Goal: Transaction & Acquisition: Purchase product/service

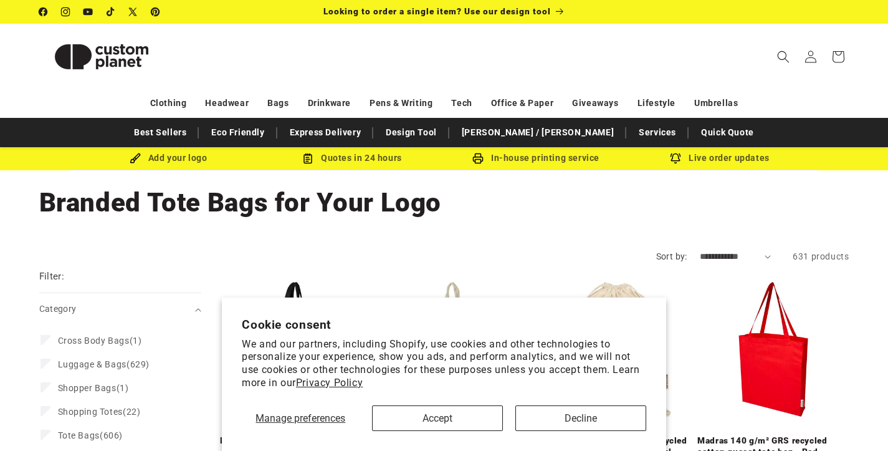
click at [584, 416] on button "Decline" at bounding box center [581, 418] width 131 height 26
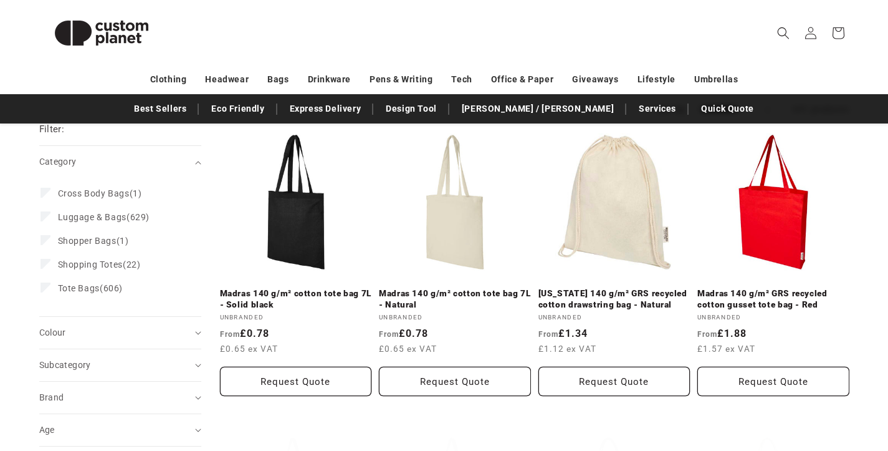
scroll to position [155, 0]
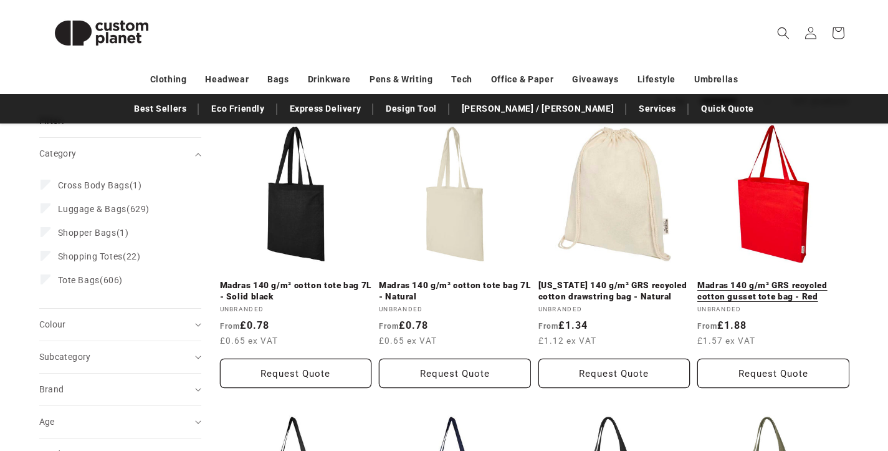
click at [743, 295] on link "Madras 140 g/m² GRS recycled cotton gusset tote bag - Red" at bounding box center [774, 291] width 152 height 22
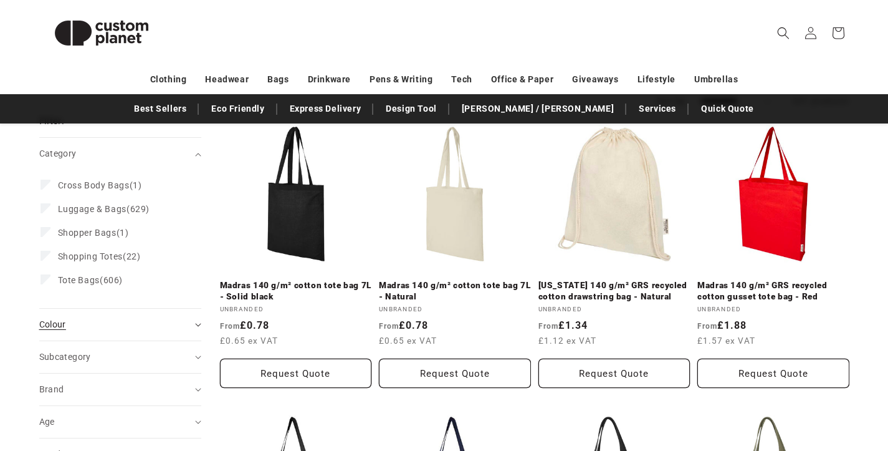
click at [99, 331] on summary "Colour (0)" at bounding box center [120, 325] width 162 height 32
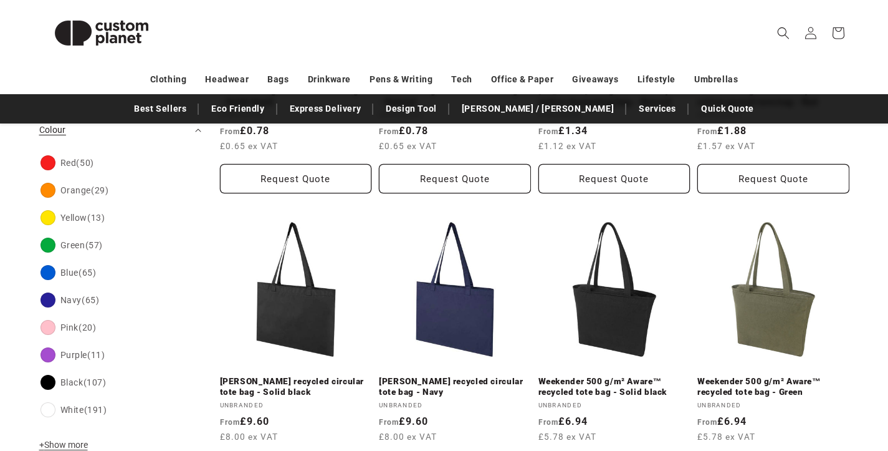
scroll to position [355, 0]
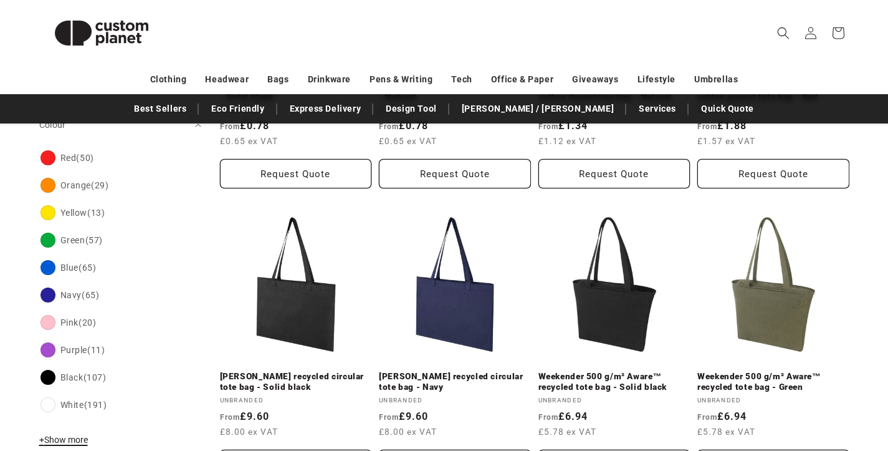
click at [70, 444] on span "+ Show more" at bounding box center [63, 440] width 49 height 10
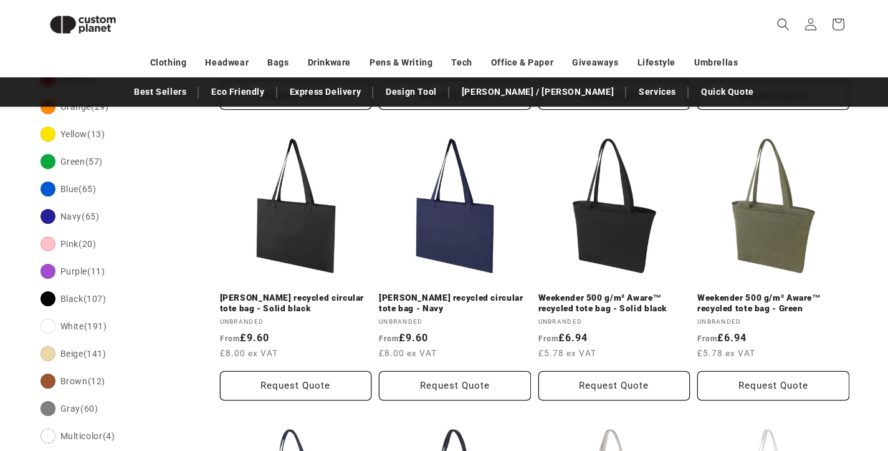
scroll to position [411, 0]
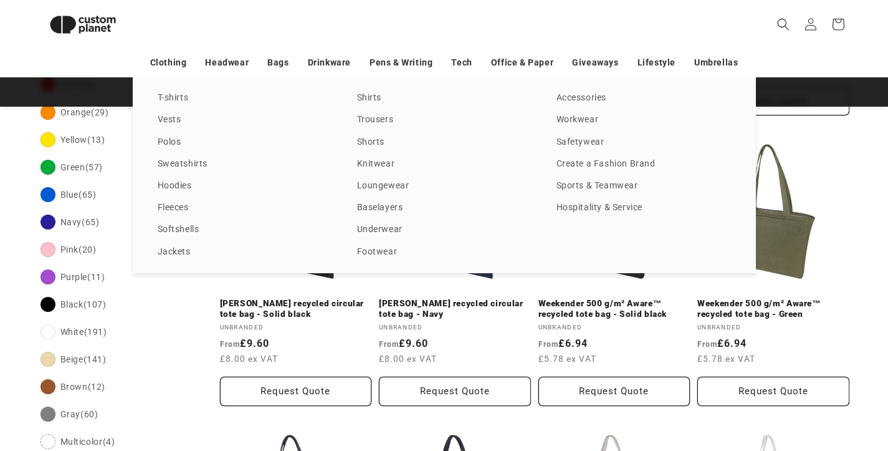
click at [46, 195] on div "T-shirts Vests Polos Sweatshirts Hoodies Fleeces Softshells Jackets Shirts Trou…" at bounding box center [444, 175] width 888 height 196
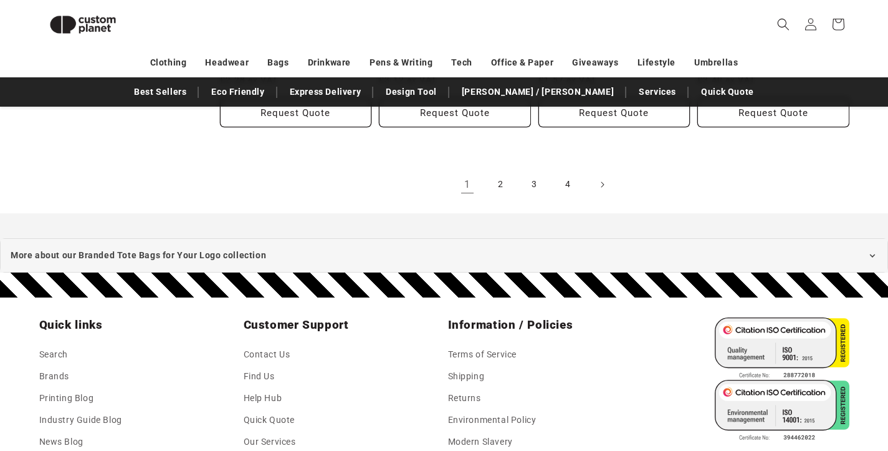
scroll to position [1572, 0]
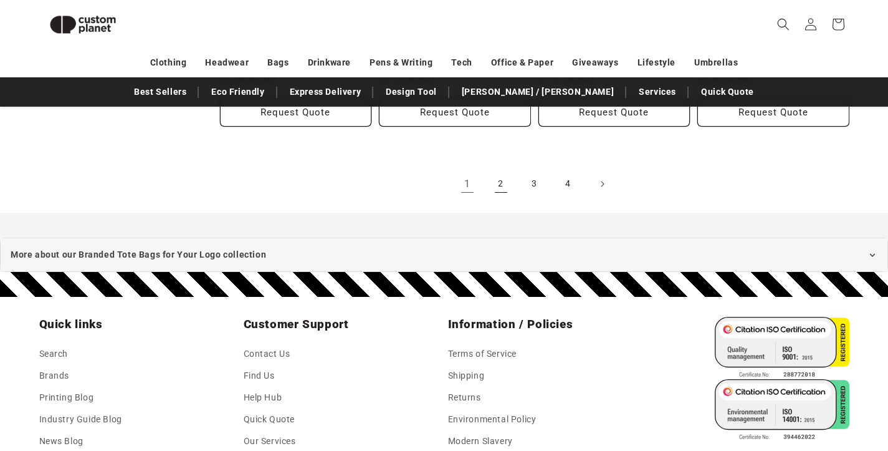
click at [499, 176] on link "2" at bounding box center [501, 183] width 27 height 27
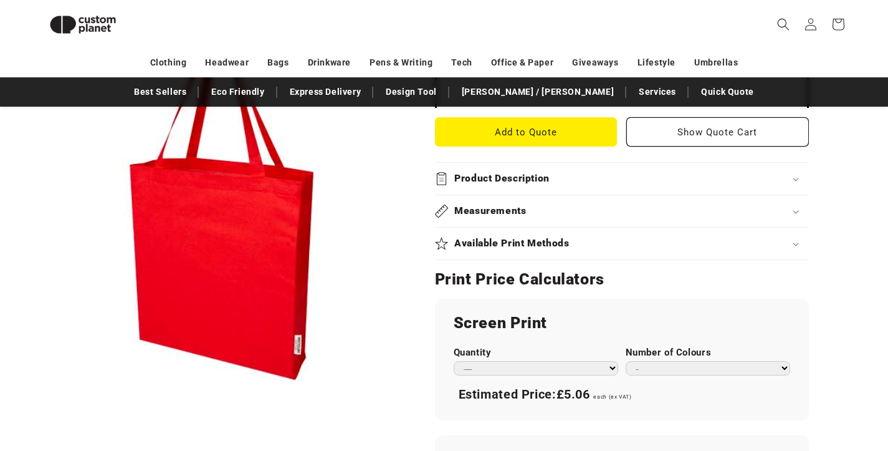
scroll to position [538, 0]
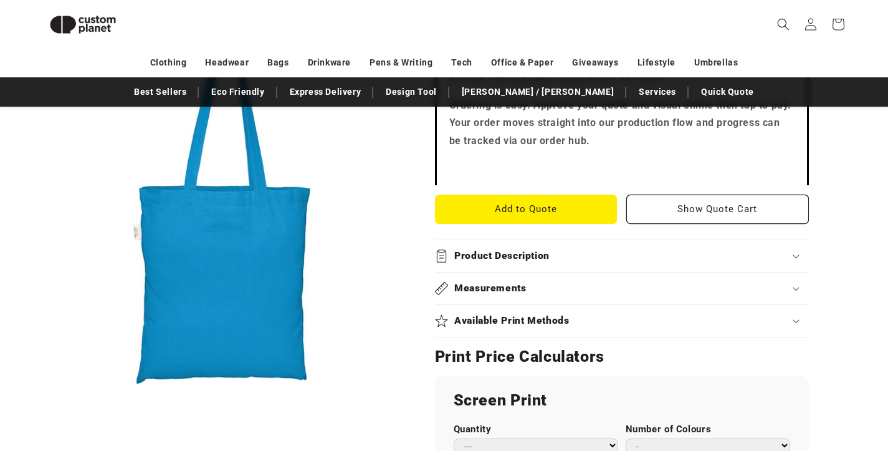
scroll to position [449, 0]
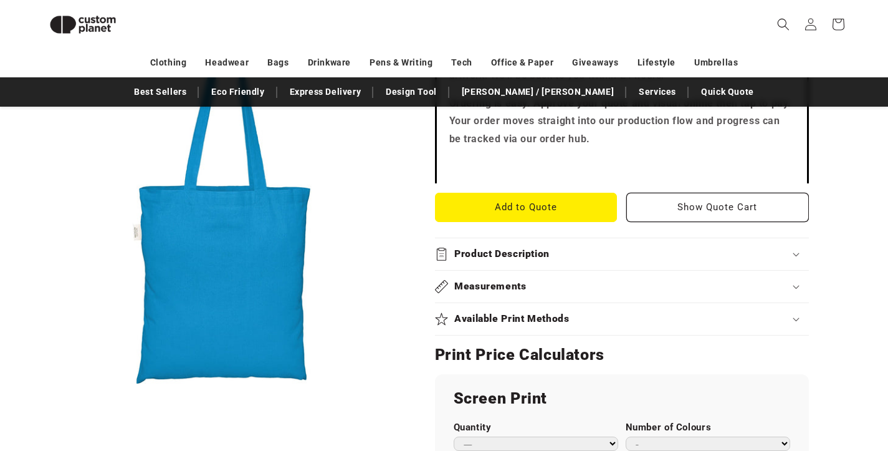
click at [662, 250] on div "Product Description" at bounding box center [622, 254] width 374 height 13
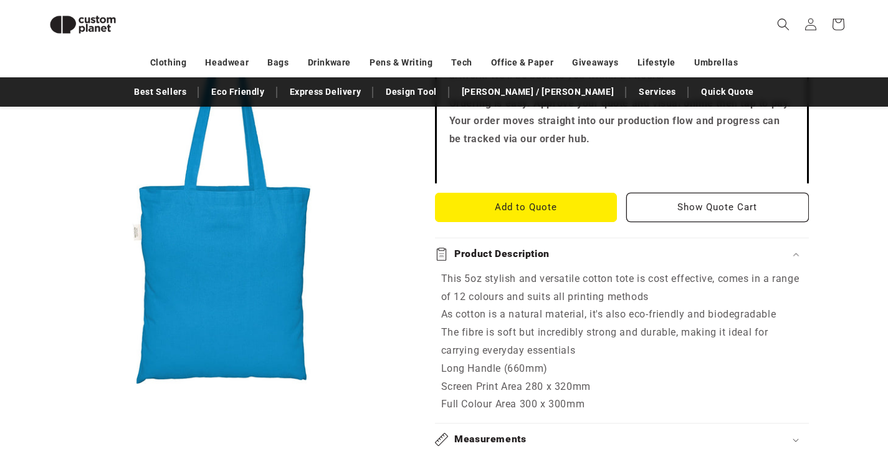
click at [788, 423] on summary "Measurements" at bounding box center [622, 439] width 374 height 32
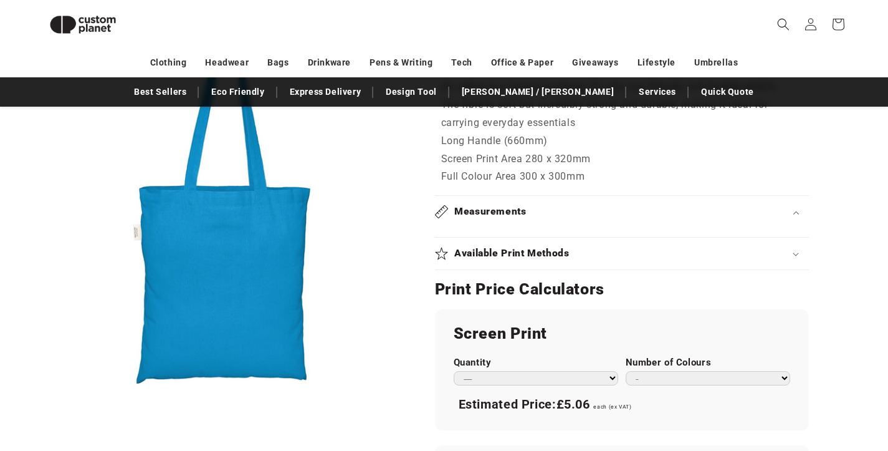
scroll to position [691, 0]
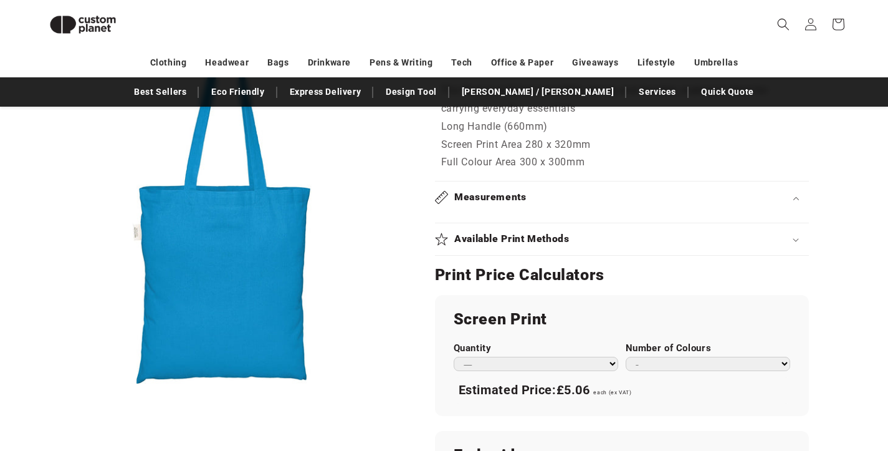
click at [792, 191] on div "Measurements" at bounding box center [622, 197] width 374 height 13
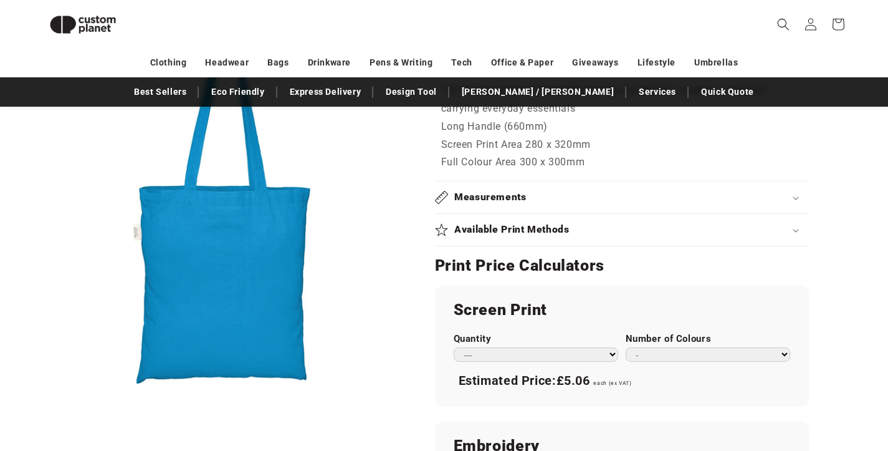
click at [792, 191] on div "Measurements" at bounding box center [622, 197] width 374 height 13
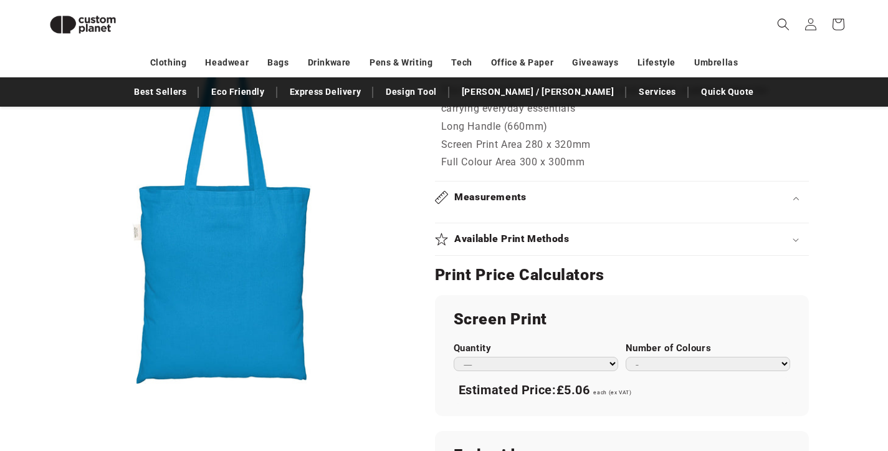
click at [793, 233] on div "Available Print Methods" at bounding box center [622, 239] width 374 height 13
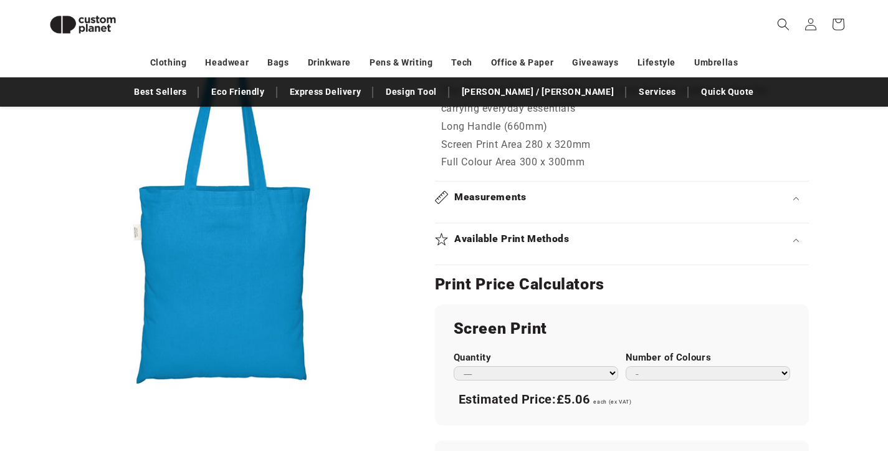
click at [793, 233] on div "Available Print Methods" at bounding box center [622, 239] width 374 height 13
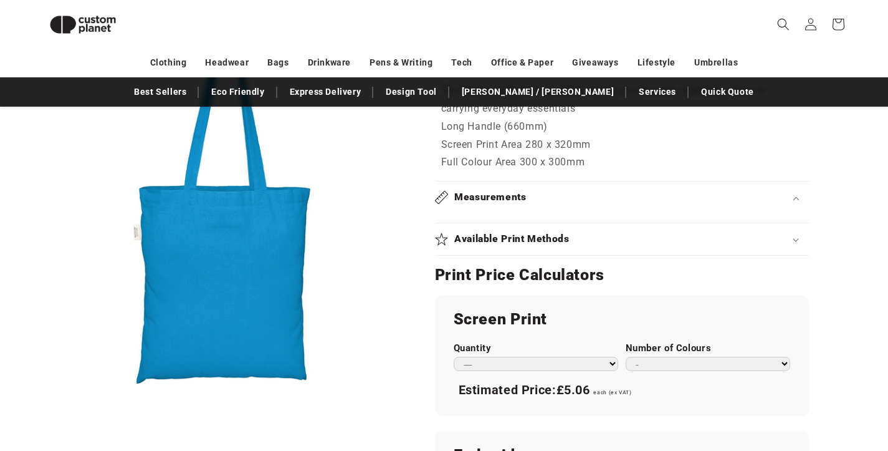
click at [790, 194] on div "Measurements" at bounding box center [622, 197] width 374 height 13
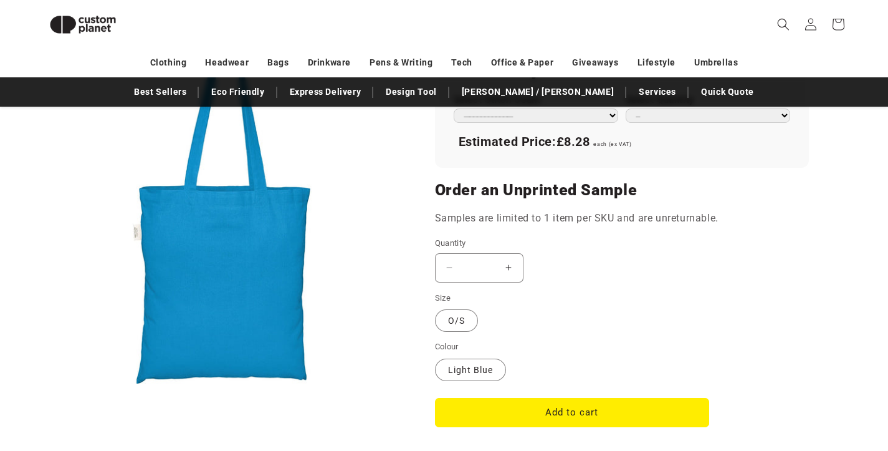
scroll to position [1055, 0]
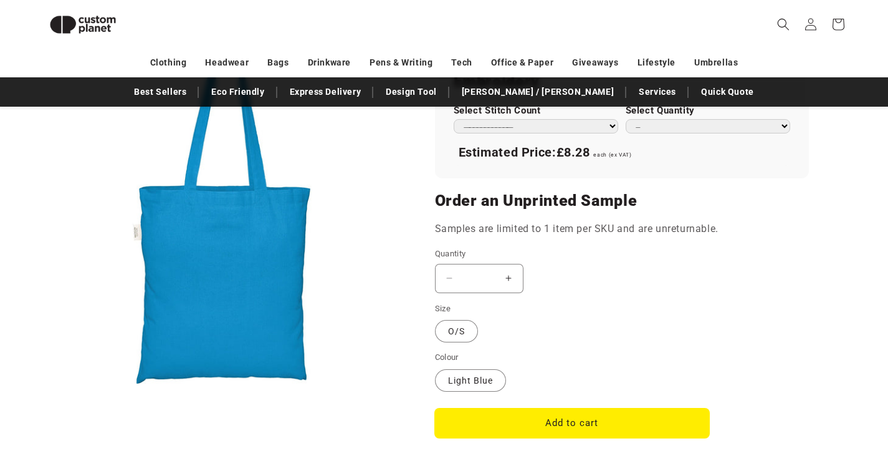
click at [642, 417] on button "Add to cart" at bounding box center [572, 422] width 274 height 29
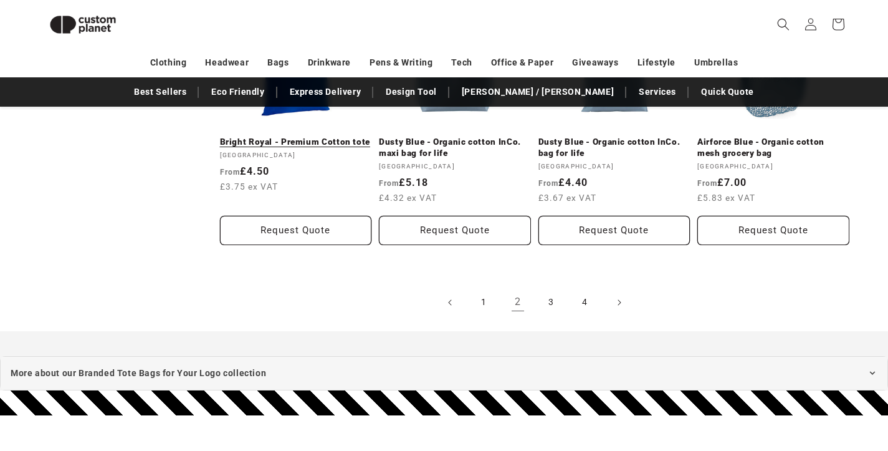
scroll to position [1444, 0]
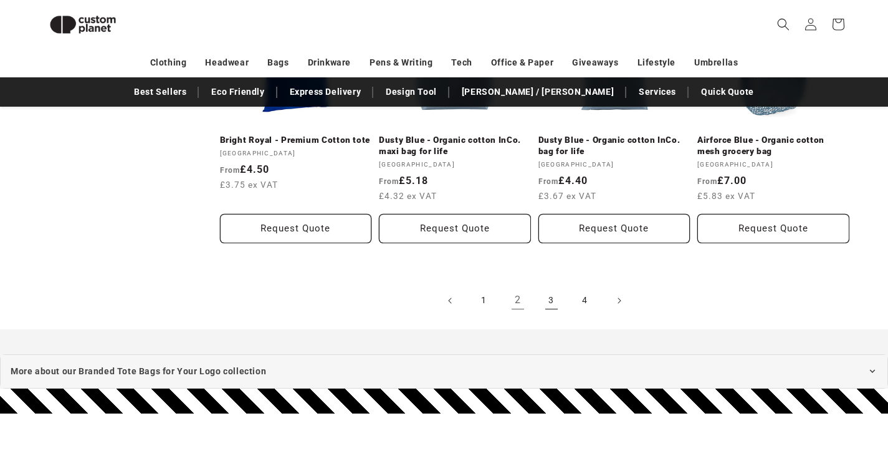
click at [554, 295] on link "3" at bounding box center [551, 300] width 27 height 27
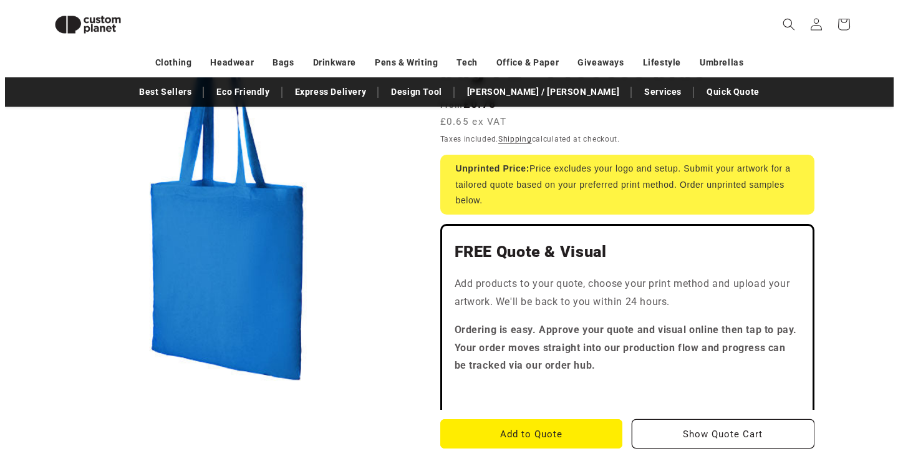
scroll to position [200, 0]
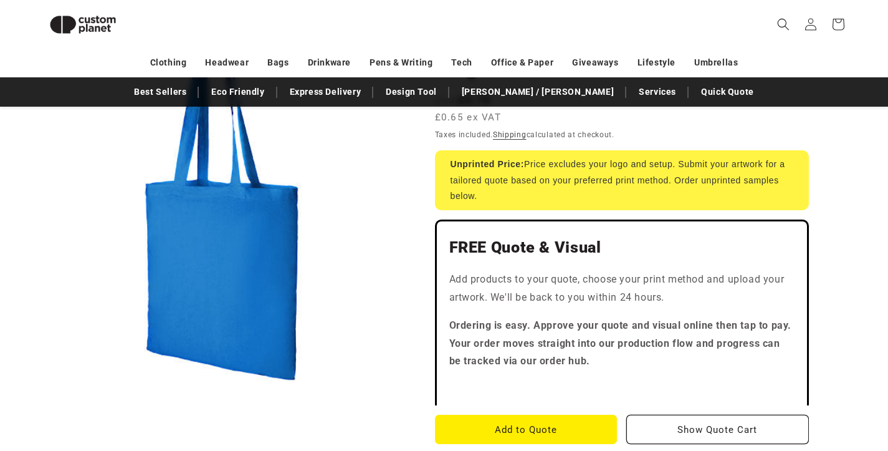
click at [39, 383] on button "Open media 1 in modal" at bounding box center [39, 383] width 0 height 0
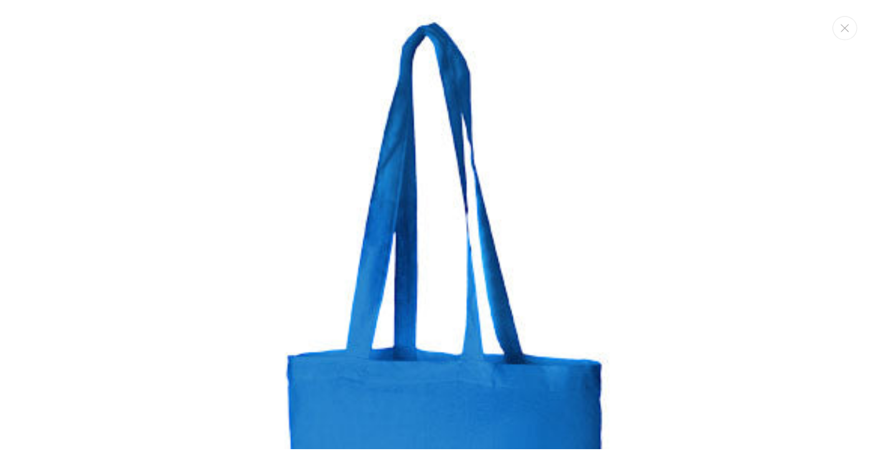
scroll to position [12, 0]
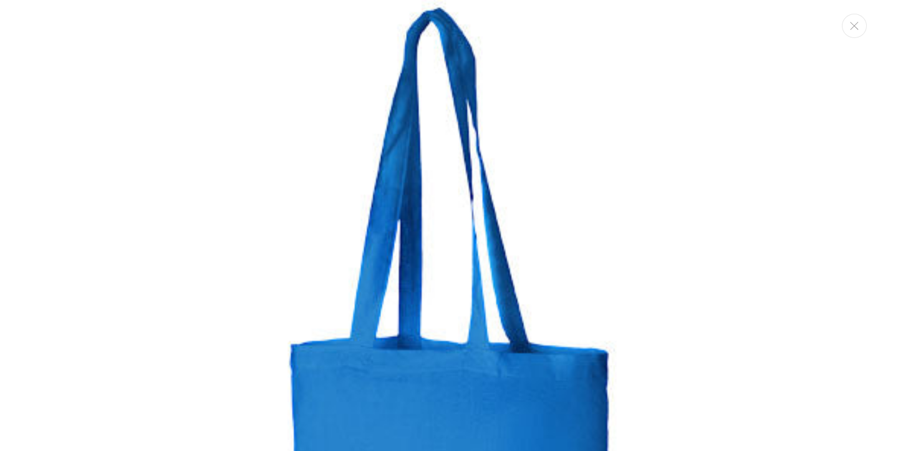
click at [243, 70] on img "Media gallery" at bounding box center [449, 380] width 761 height 761
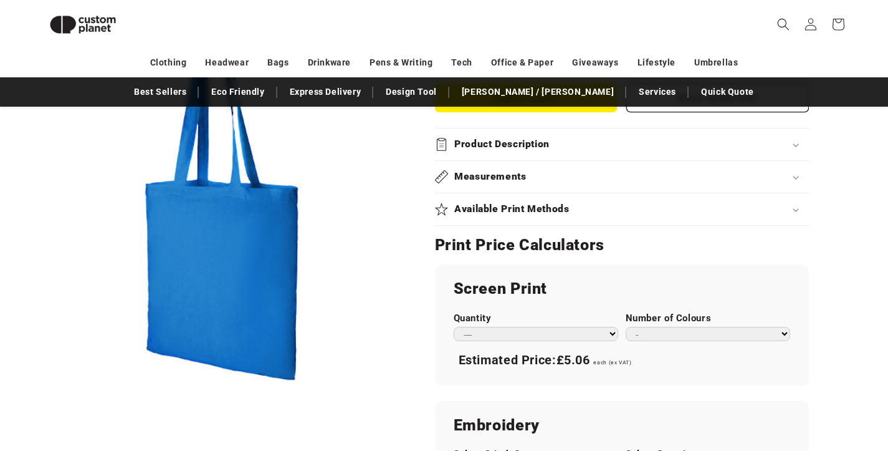
scroll to position [534, 0]
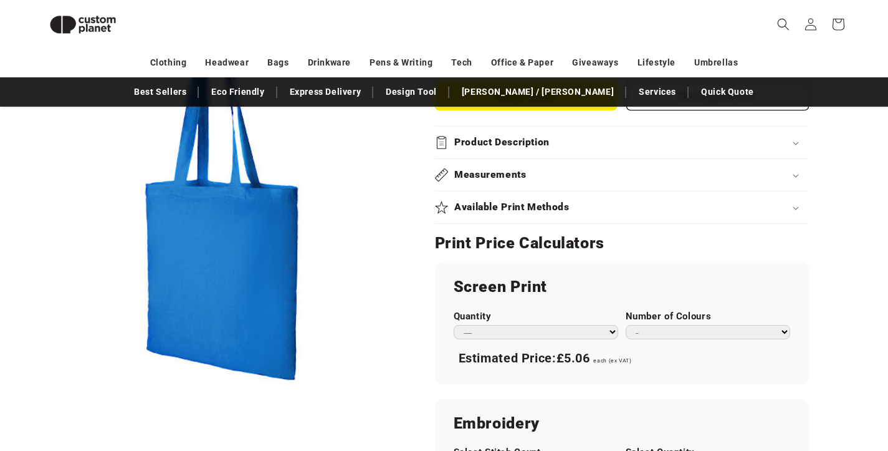
click at [793, 142] on icon at bounding box center [796, 144] width 6 height 4
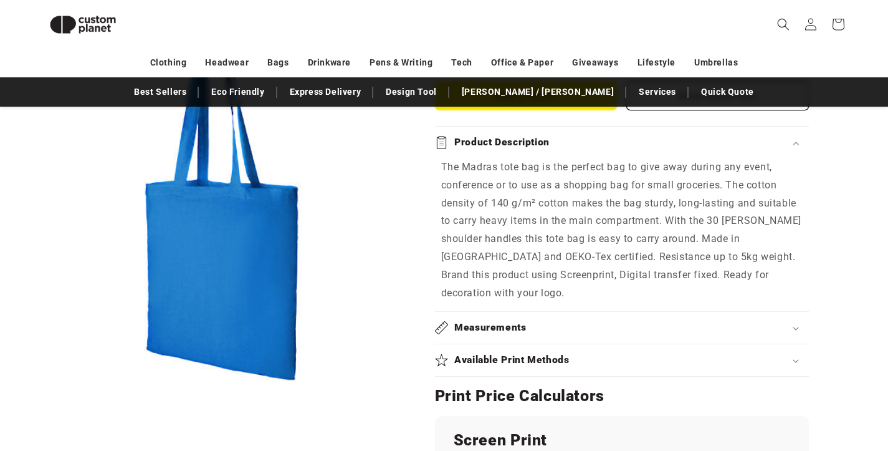
click at [800, 330] on summary "Measurements" at bounding box center [622, 328] width 374 height 32
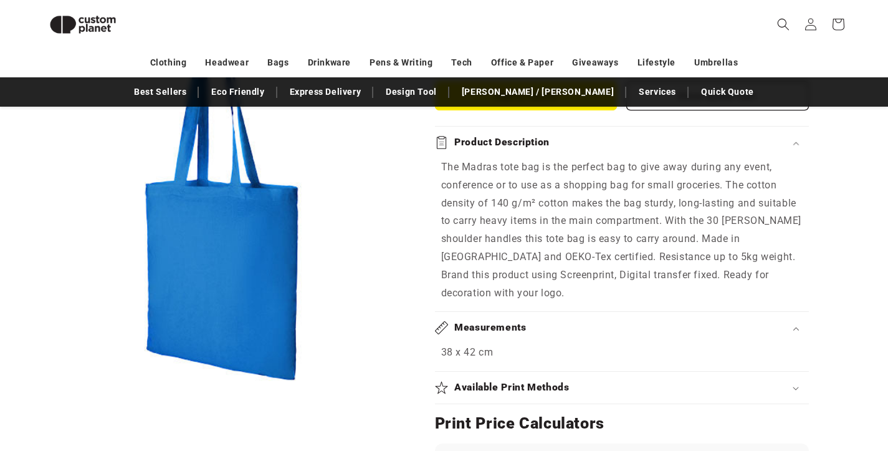
click at [797, 327] on icon at bounding box center [796, 329] width 6 height 4
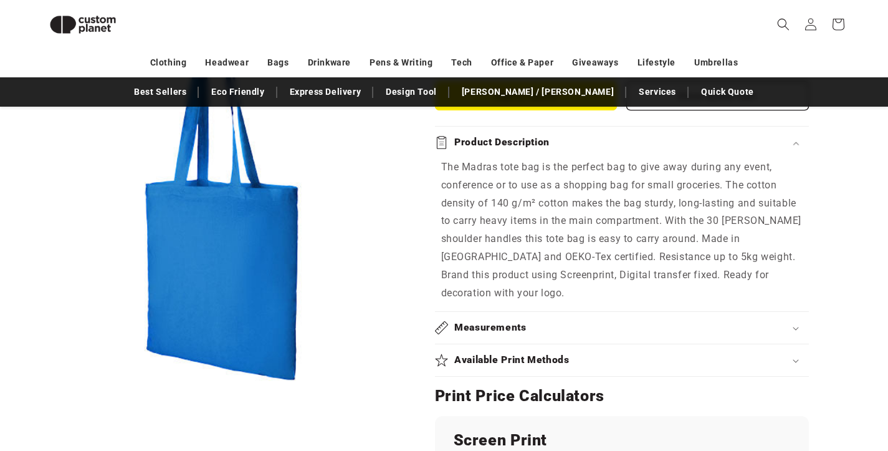
click at [794, 142] on div "Product Description" at bounding box center [622, 142] width 374 height 13
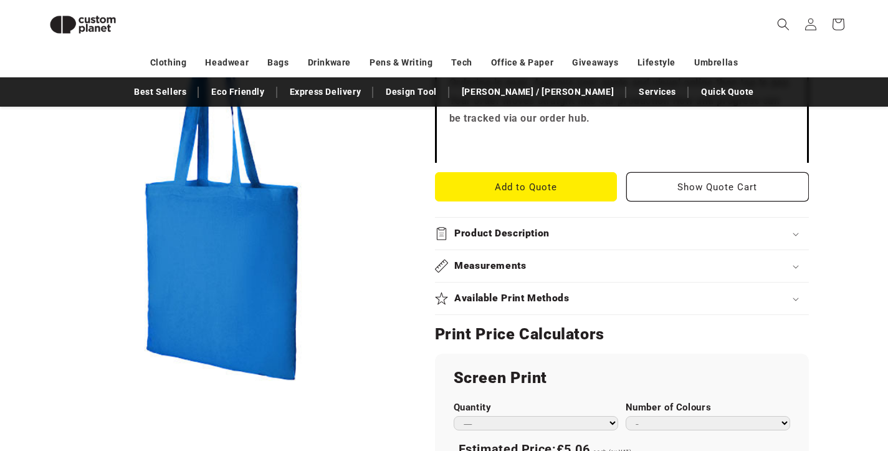
scroll to position [444, 0]
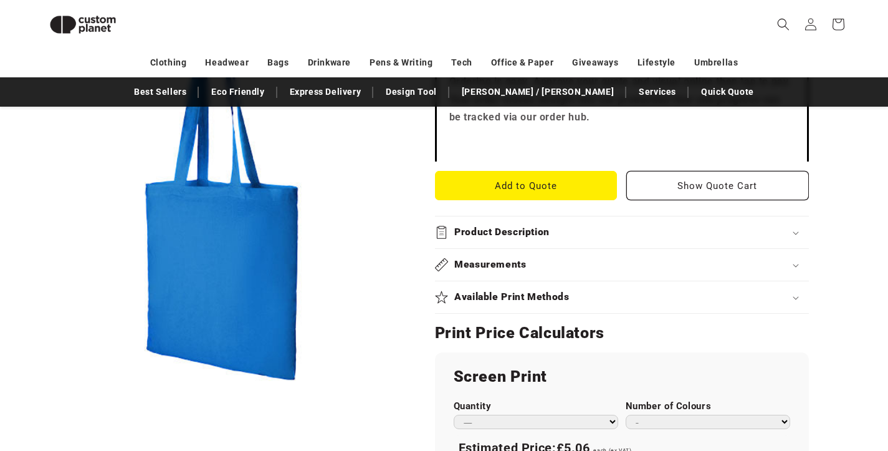
click at [519, 230] on h2 "Product Description" at bounding box center [501, 232] width 95 height 13
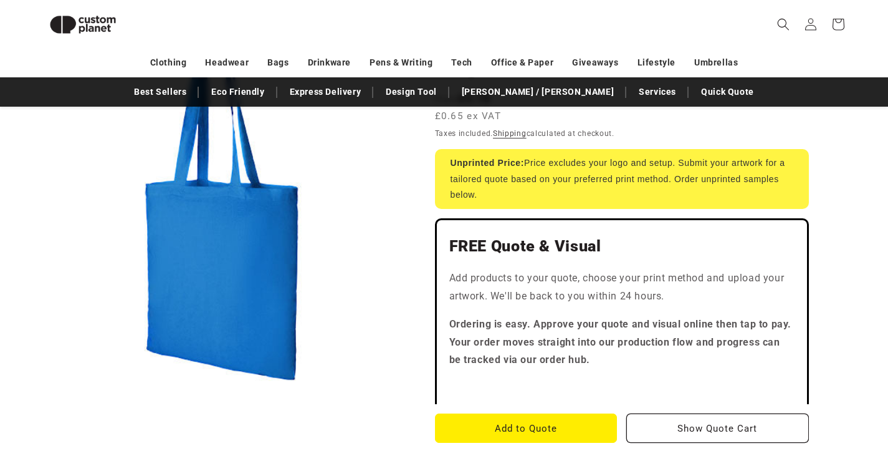
scroll to position [0, 0]
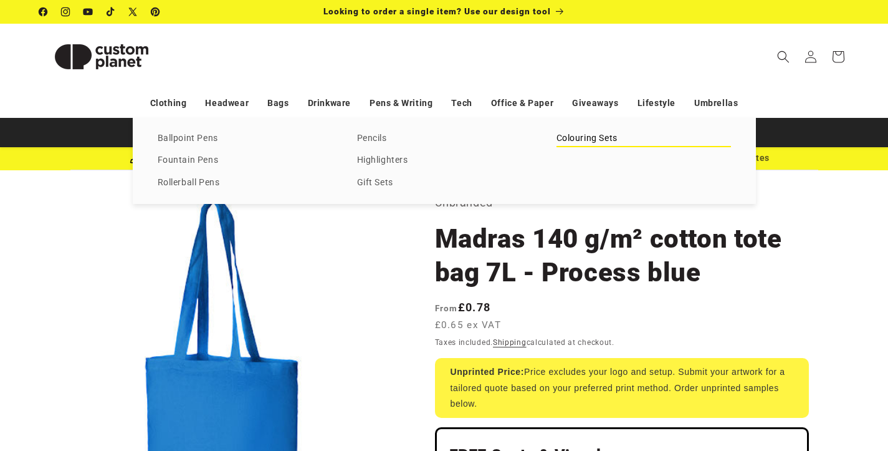
click at [580, 147] on link "Colouring Sets" at bounding box center [644, 138] width 175 height 17
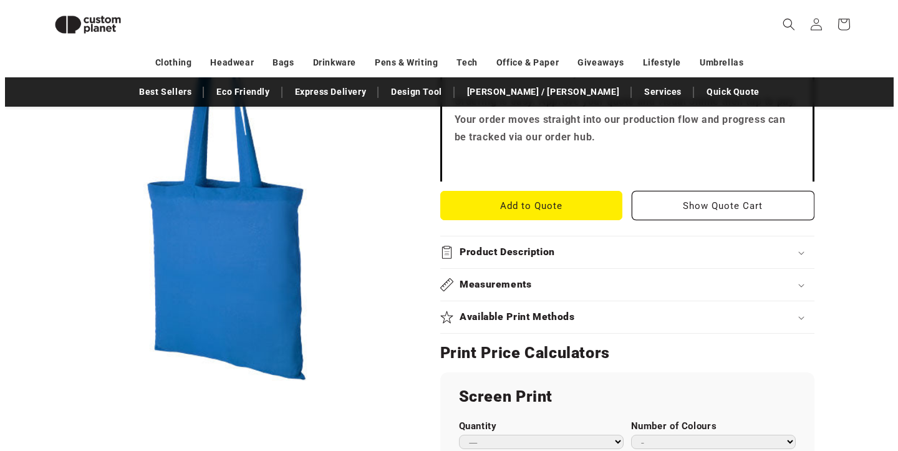
scroll to position [434, 0]
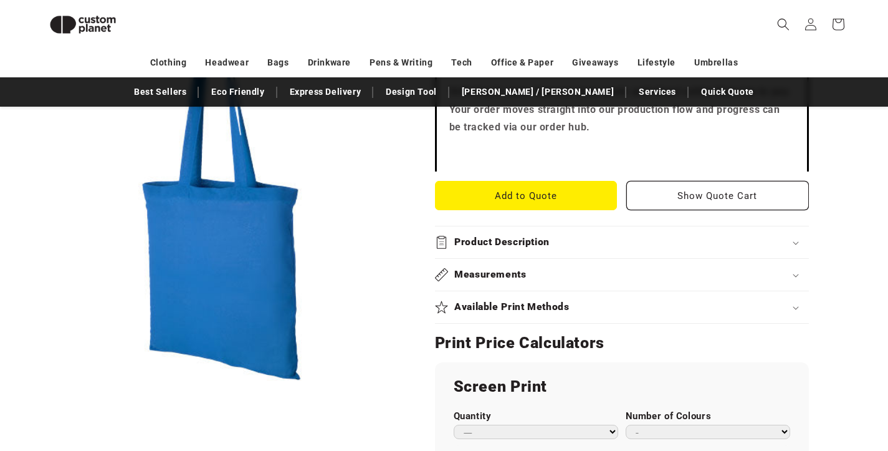
click at [672, 237] on div "Product Description" at bounding box center [622, 242] width 374 height 13
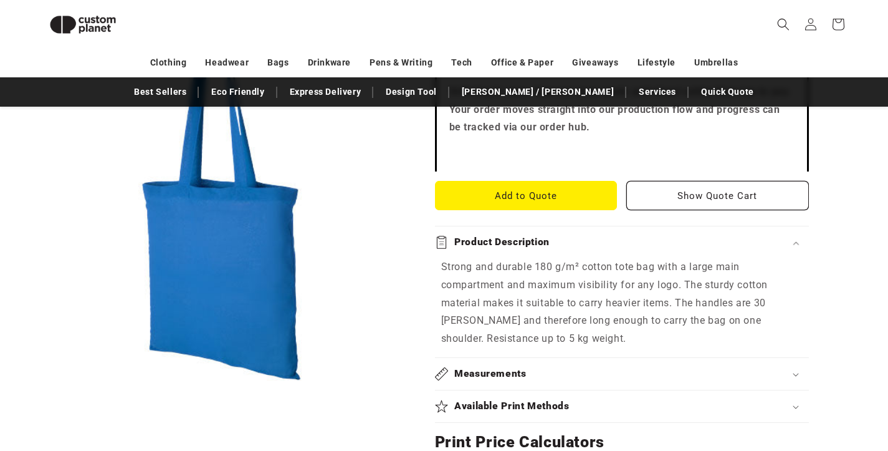
click at [797, 241] on icon at bounding box center [797, 242] width 6 height 3
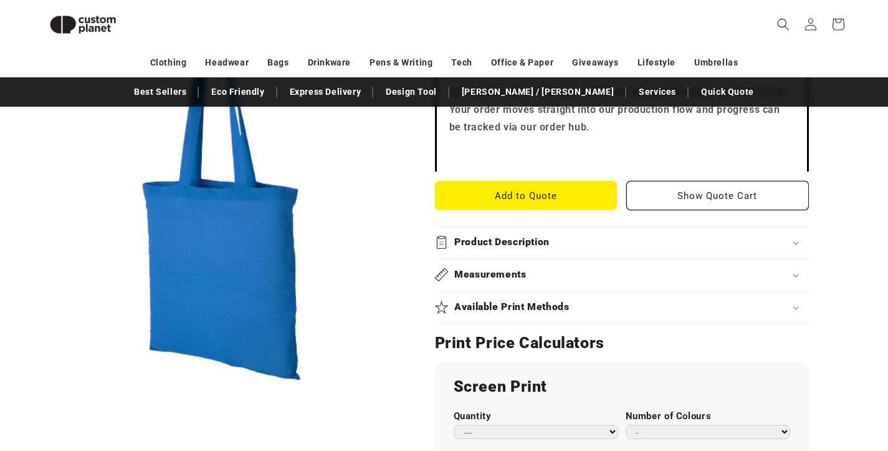
click at [661, 277] on div "Measurements" at bounding box center [622, 274] width 374 height 13
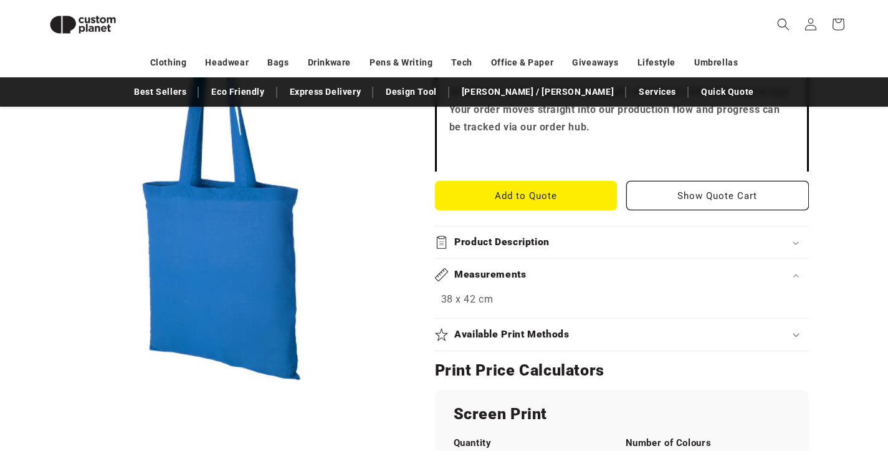
click at [661, 277] on div "Measurements" at bounding box center [622, 274] width 374 height 13
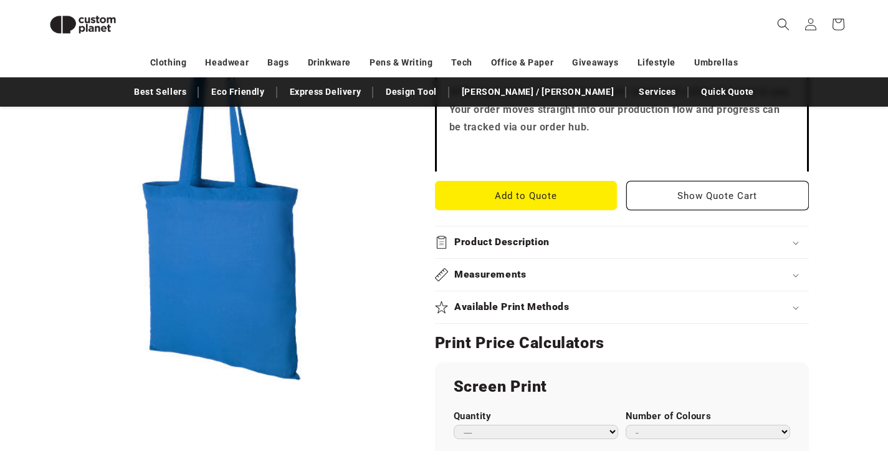
click at [39, 383] on button "Open media 1 in modal" at bounding box center [39, 383] width 0 height 0
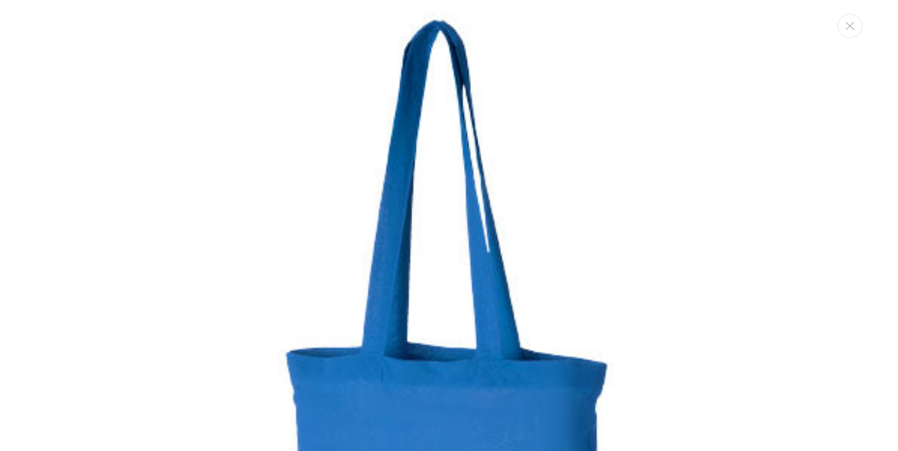
scroll to position [12, 0]
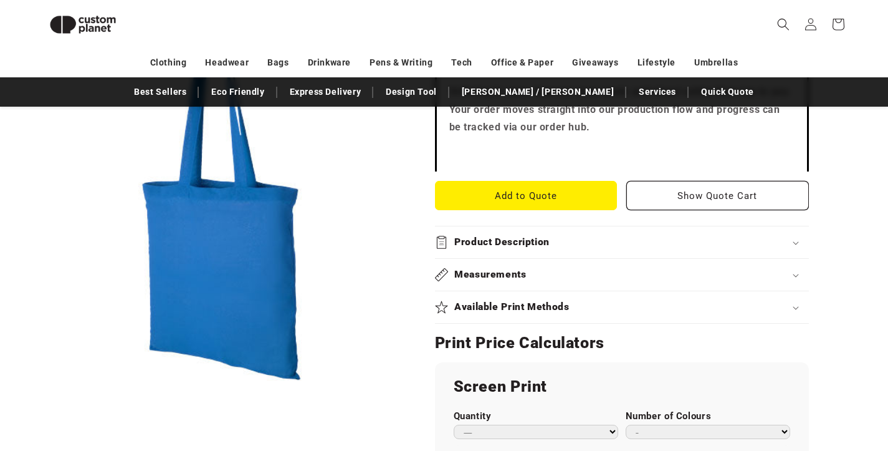
click at [39, 383] on button "Open media 1 in modal" at bounding box center [39, 383] width 0 height 0
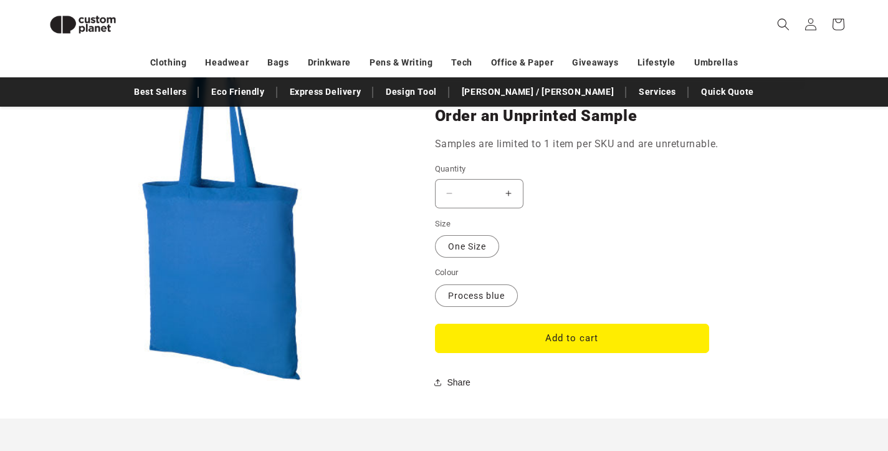
scroll to position [961, 0]
click at [667, 344] on button "Add to cart" at bounding box center [572, 337] width 274 height 29
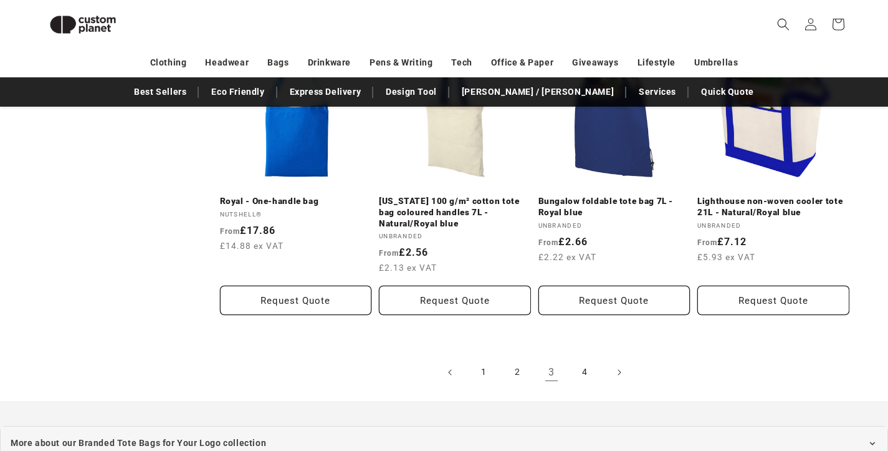
scroll to position [1423, 0]
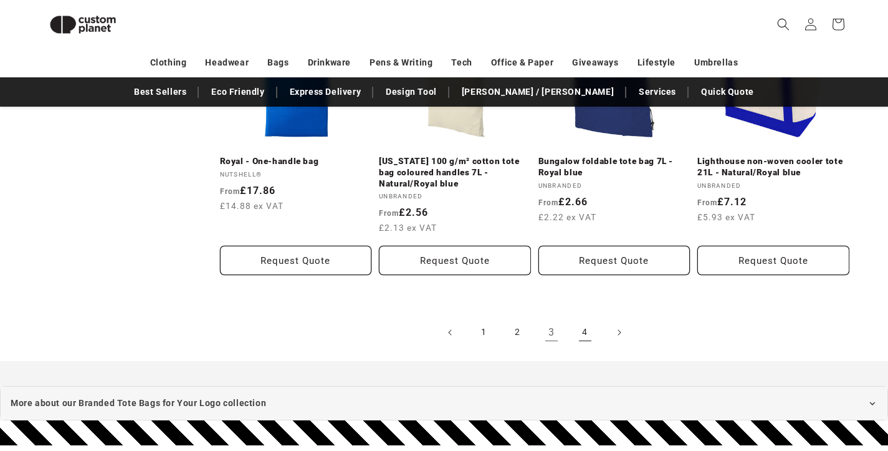
click at [583, 332] on link "4" at bounding box center [585, 332] width 27 height 27
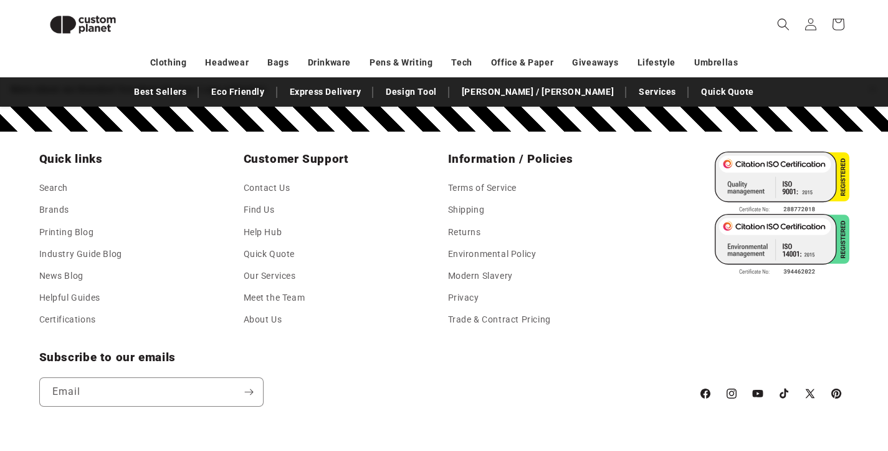
scroll to position [868, 0]
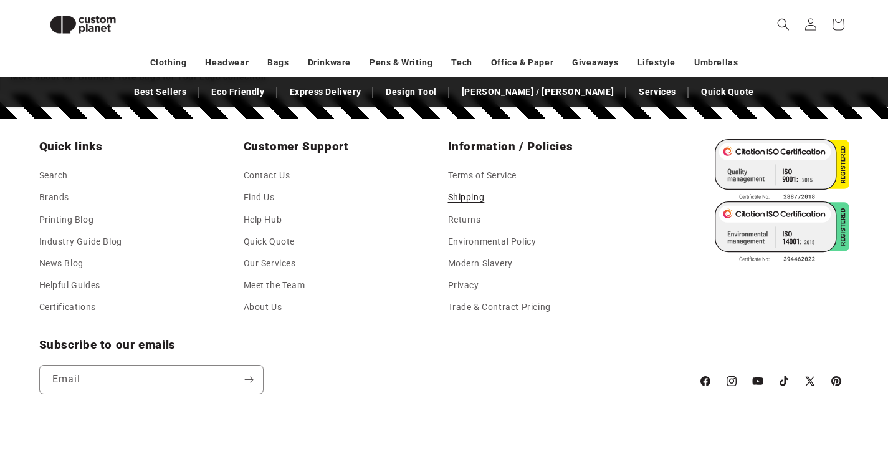
click at [471, 204] on link "Shipping" at bounding box center [466, 197] width 37 height 22
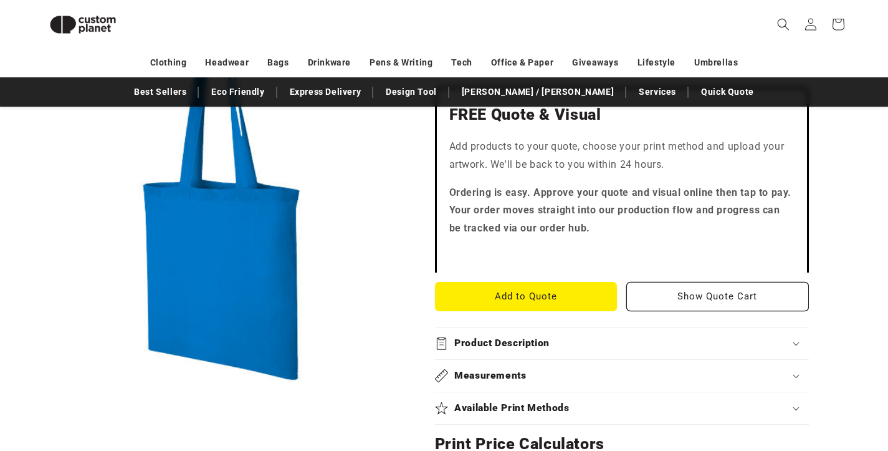
scroll to position [367, 0]
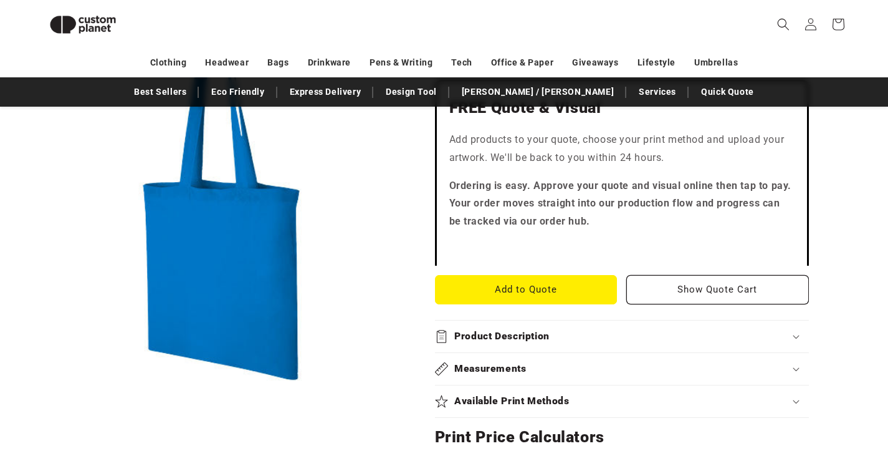
click at [790, 330] on div "Product Description" at bounding box center [622, 336] width 374 height 13
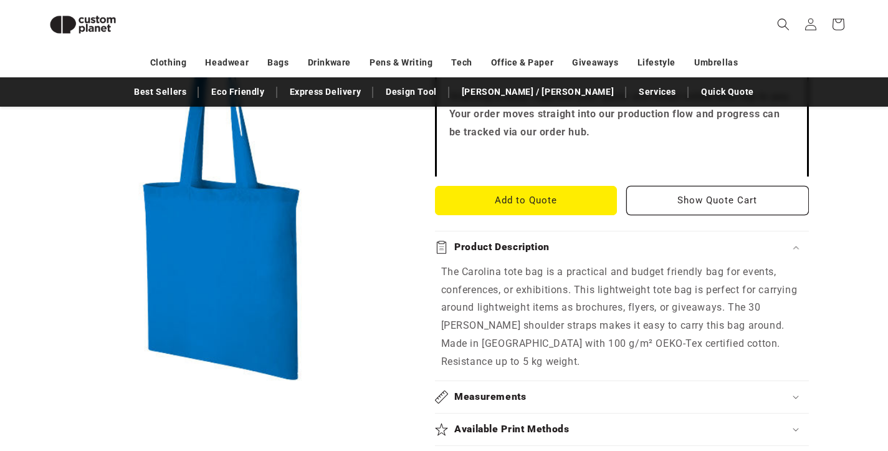
scroll to position [495, 0]
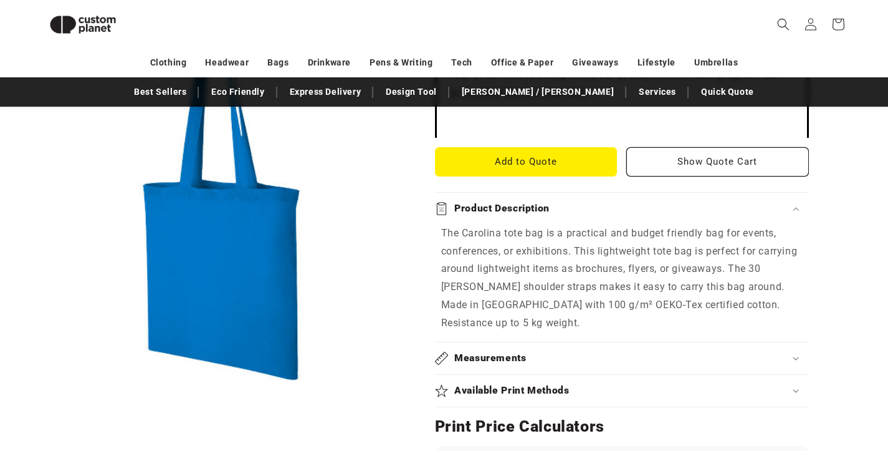
click at [794, 352] on div "Measurements" at bounding box center [622, 358] width 374 height 13
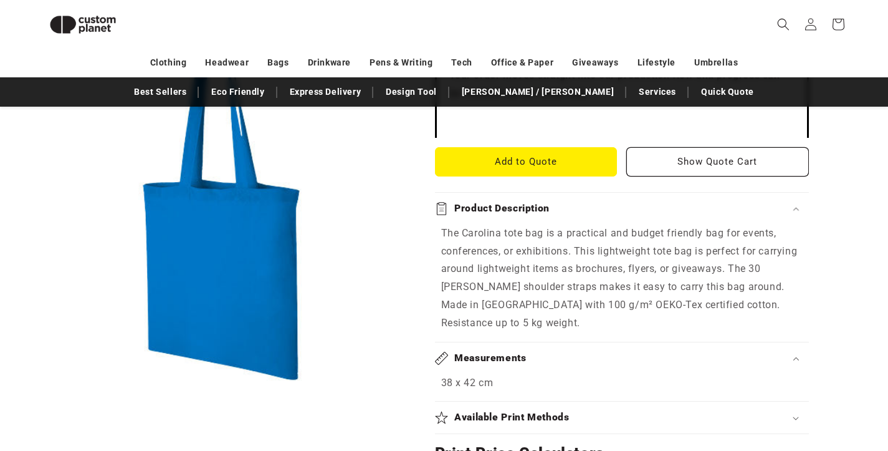
click at [794, 352] on div "Measurements" at bounding box center [622, 358] width 374 height 13
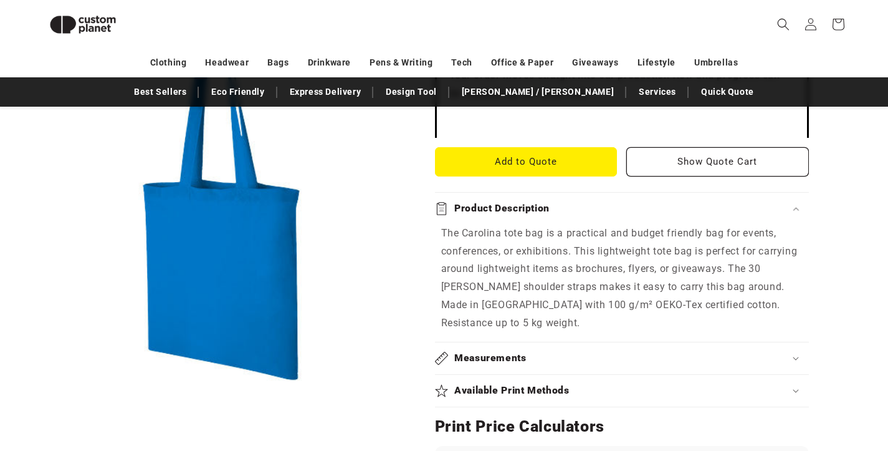
click at [796, 202] on div "Product Description" at bounding box center [622, 208] width 374 height 13
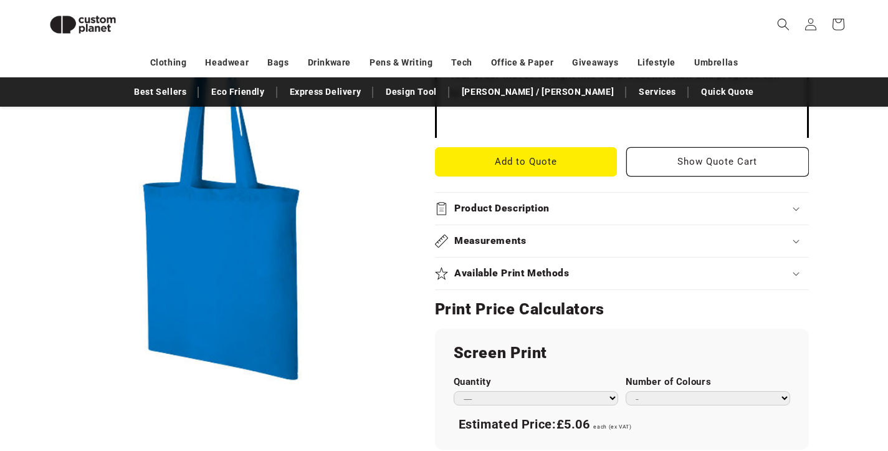
click at [686, 274] on div "Available Print Methods" at bounding box center [622, 273] width 374 height 13
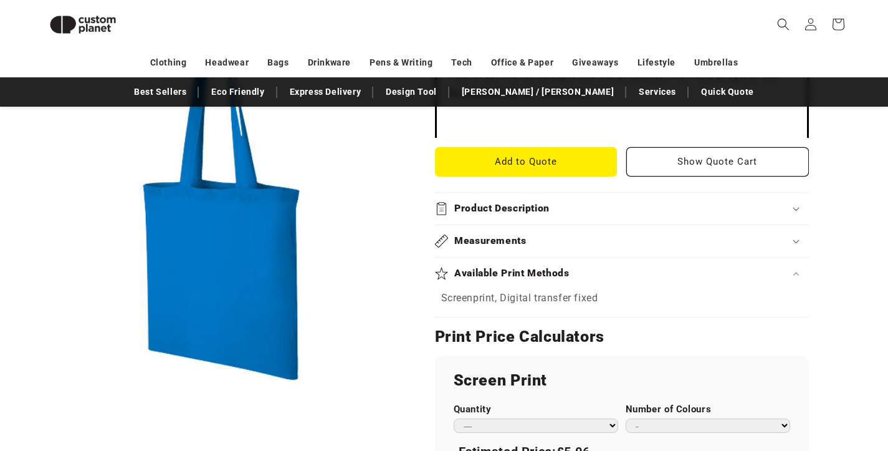
click at [686, 274] on div "Available Print Methods" at bounding box center [622, 273] width 374 height 13
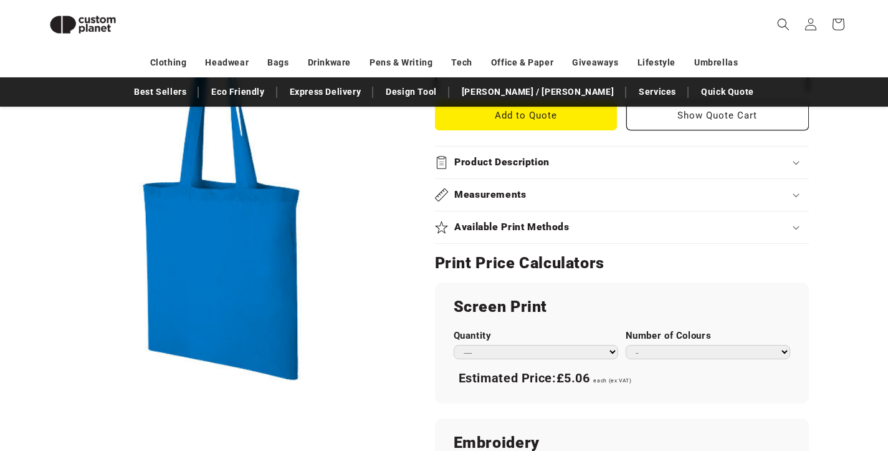
scroll to position [539, 0]
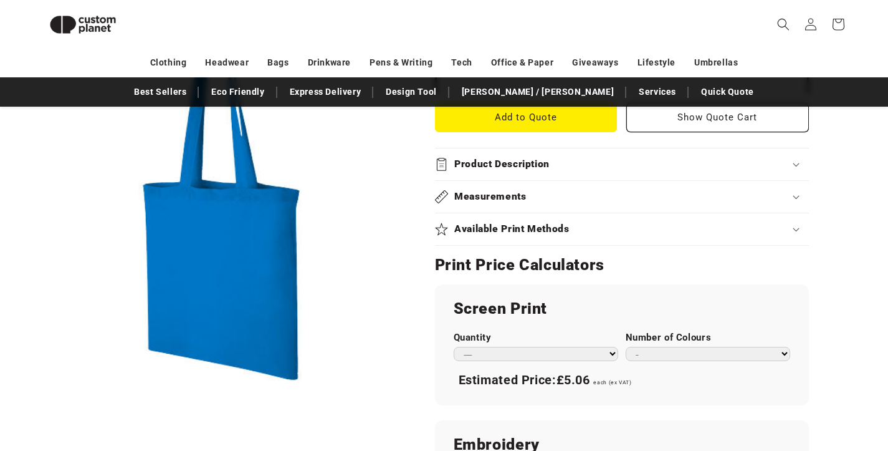
select select "***"
click at [863, 319] on div "Skip to product information Open media 1 in modal 1 / of 1 Unbranded Carolina 1…" at bounding box center [444, 241] width 873 height 1208
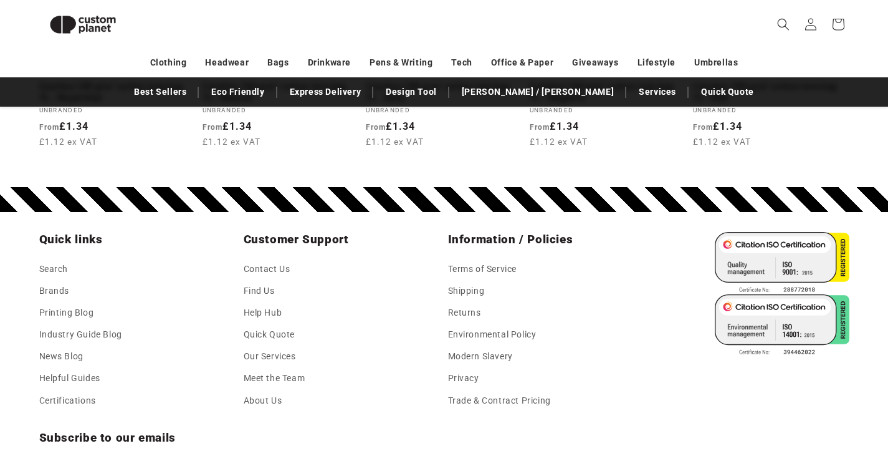
scroll to position [1721, 0]
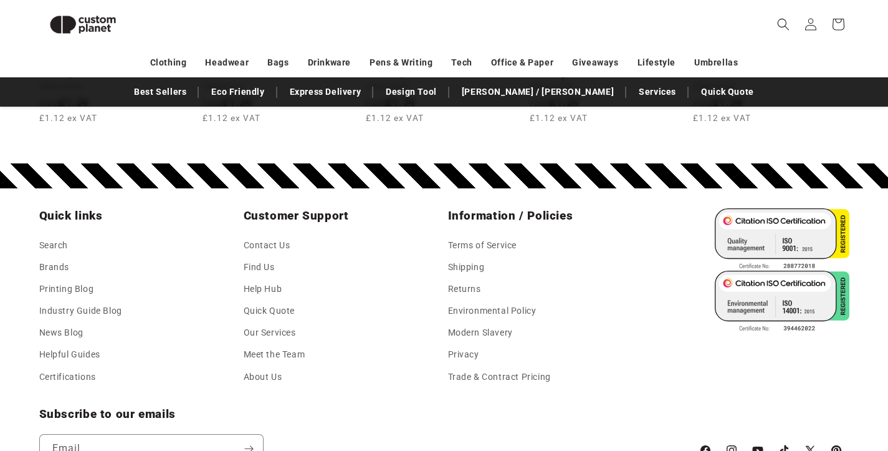
click at [291, 0] on header "Search My Account / Order Progress Cart Clothing Clothing T-shirts" at bounding box center [444, 24] width 873 height 49
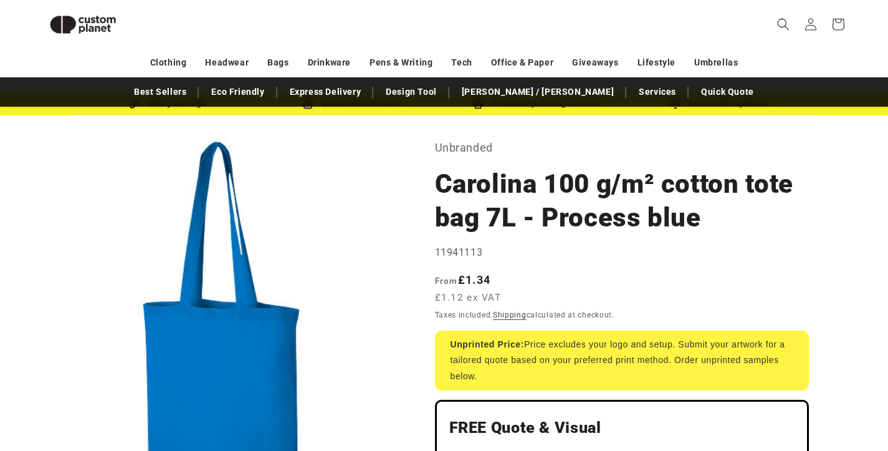
scroll to position [0, 0]
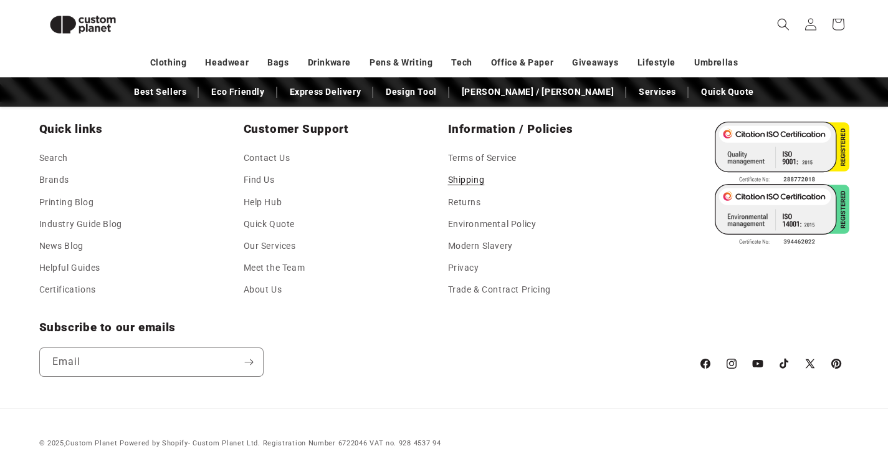
scroll to position [1614, 0]
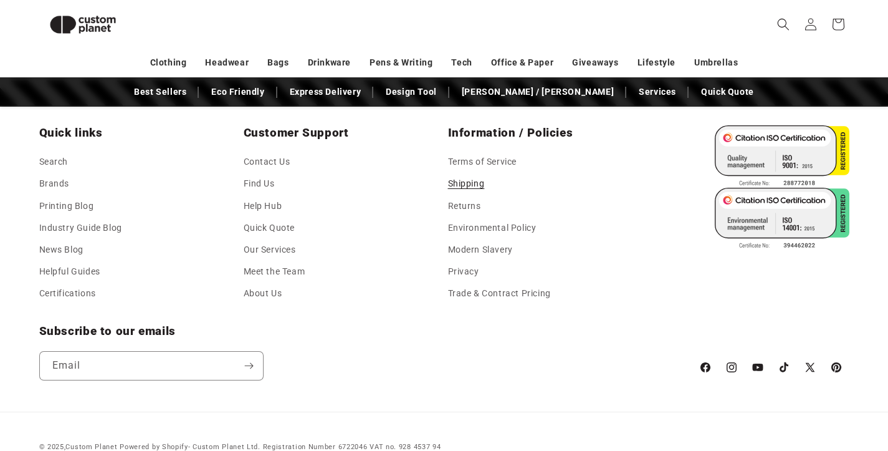
click at [474, 330] on div "Subscribe to our emails Email" at bounding box center [362, 352] width 647 height 57
click at [263, 154] on link "Contact Us" at bounding box center [267, 163] width 47 height 19
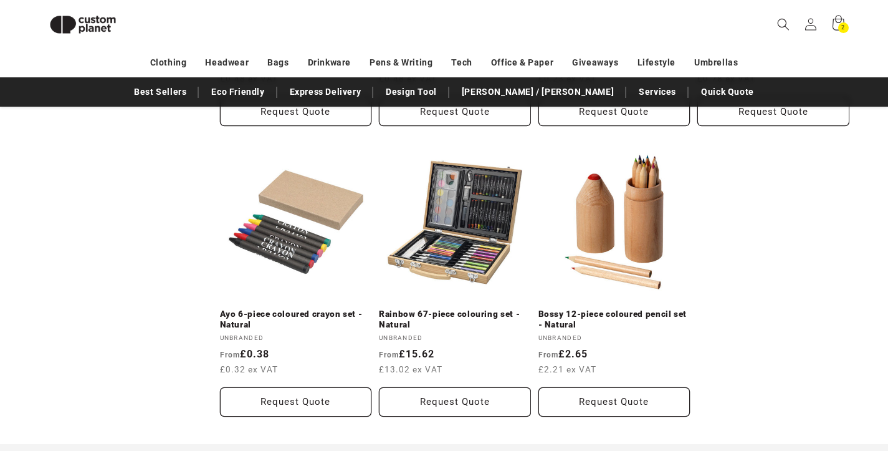
scroll to position [983, 0]
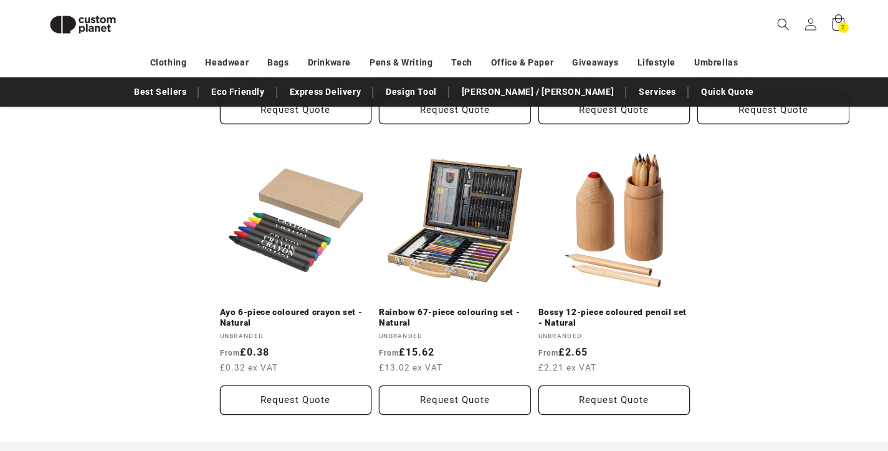
click at [839, 27] on div "2 2 items" at bounding box center [844, 27] width 11 height 11
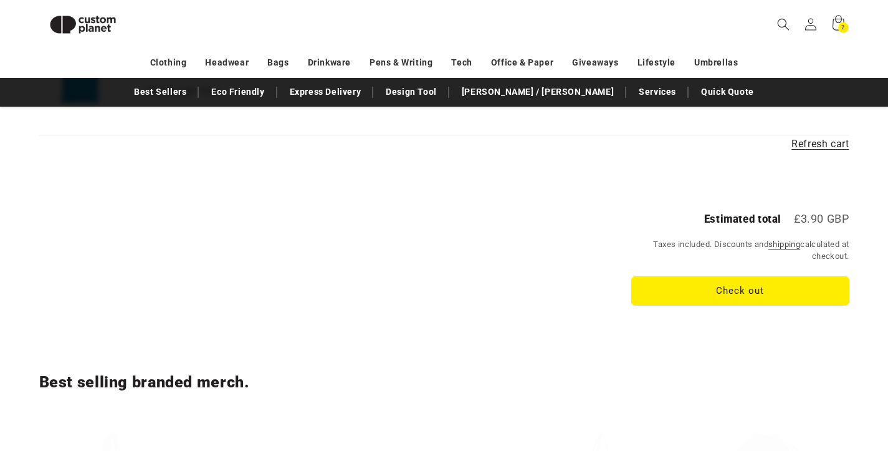
scroll to position [367, 0]
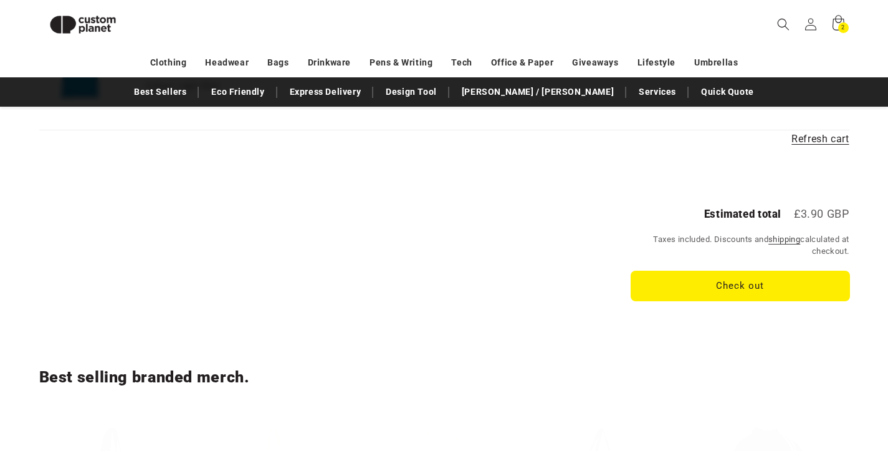
click at [716, 276] on button "Check out" at bounding box center [741, 285] width 218 height 29
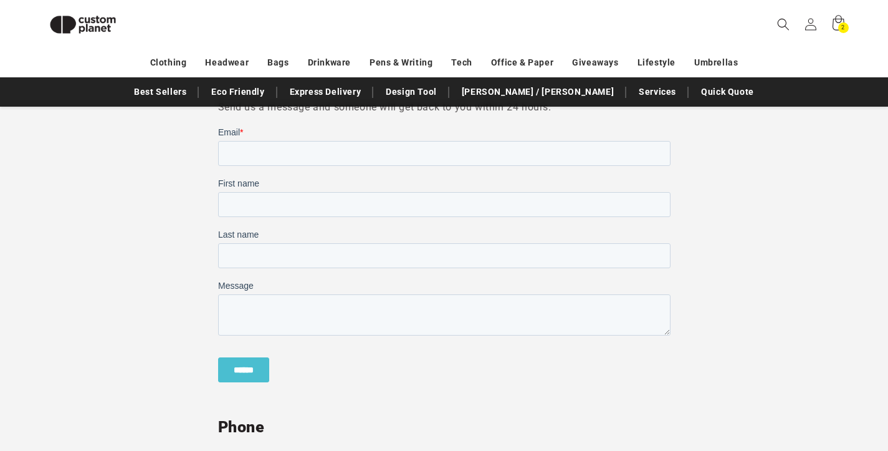
scroll to position [362, 0]
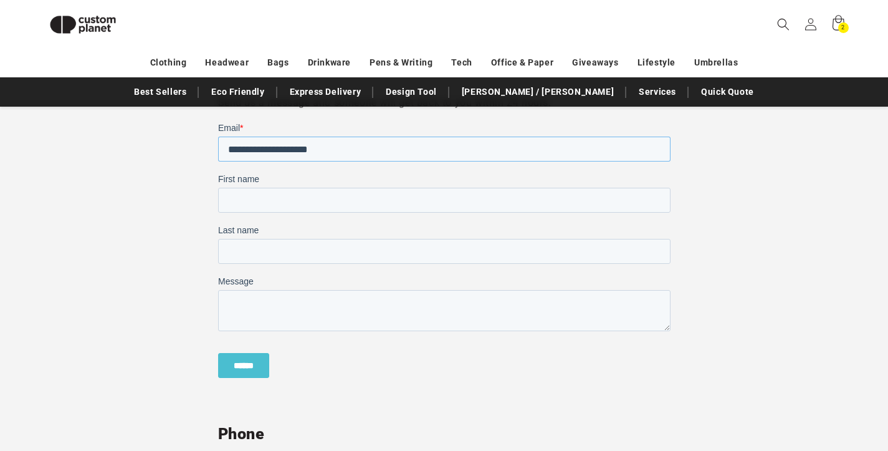
type input "**********"
type input "*****"
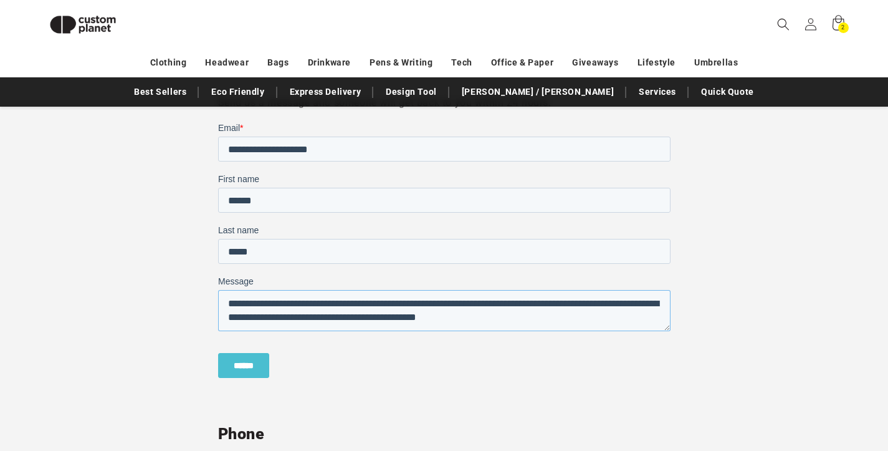
scroll to position [20, 0]
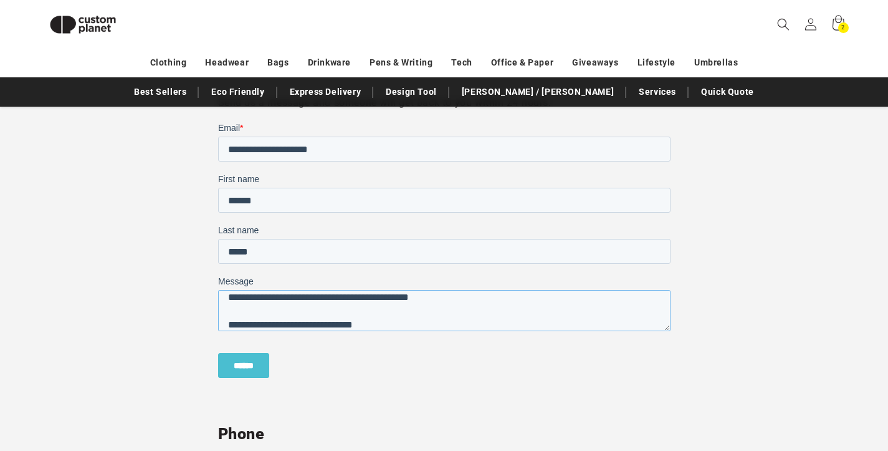
click at [253, 322] on textarea "**********" at bounding box center [444, 310] width 453 height 41
click at [416, 327] on textarea "**********" at bounding box center [444, 310] width 453 height 41
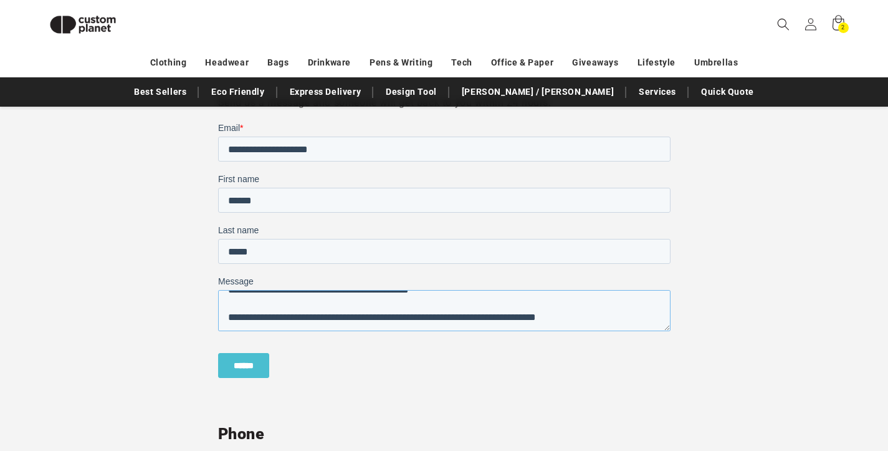
scroll to position [47, 0]
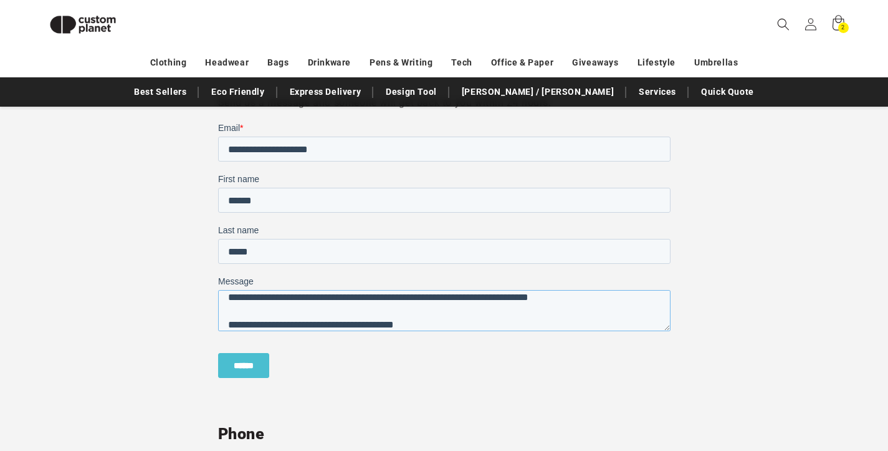
type textarea "**********"
click at [248, 367] on input "******" at bounding box center [243, 365] width 51 height 25
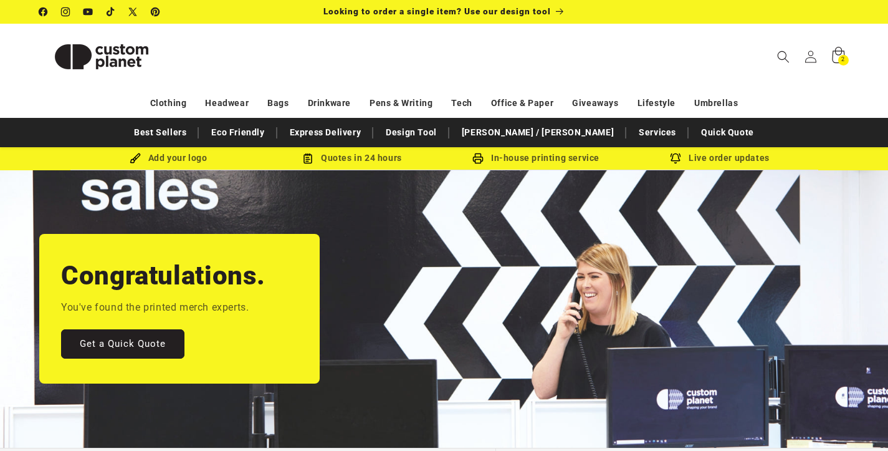
click at [842, 51] on icon at bounding box center [838, 55] width 12 height 16
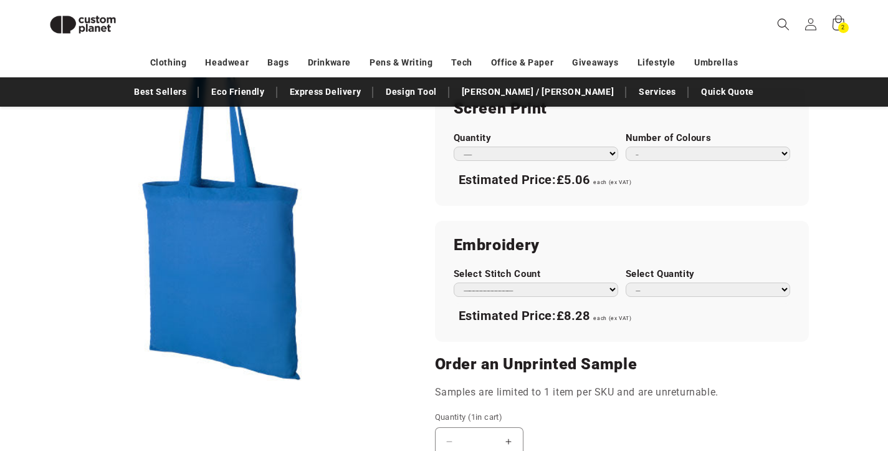
scroll to position [713, 0]
